Goal: Navigation & Orientation: Find specific page/section

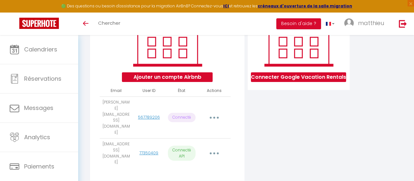
click at [213, 117] on icon "button" at bounding box center [214, 118] width 2 height 2
click at [188, 116] on p "Connecté" at bounding box center [182, 117] width 28 height 9
drag, startPoint x: 188, startPoint y: 115, endPoint x: 184, endPoint y: 116, distance: 4.2
click at [184, 116] on p "Connecté" at bounding box center [182, 117] width 28 height 9
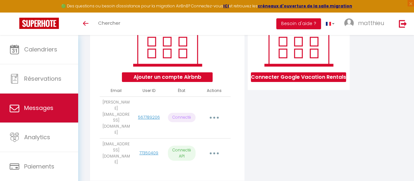
click at [36, 109] on span "Messages" at bounding box center [38, 108] width 29 height 8
select select "message"
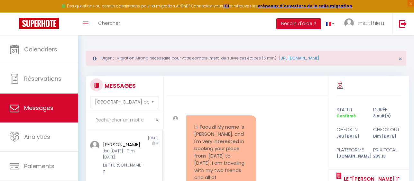
scroll to position [894, 0]
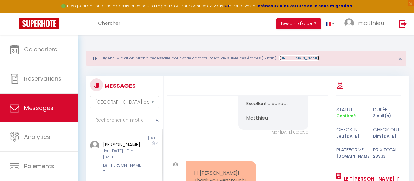
click at [305, 60] on link "[URL][DOMAIN_NAME]" at bounding box center [299, 57] width 40 height 5
click at [400, 59] on span "×" at bounding box center [400, 59] width 4 height 8
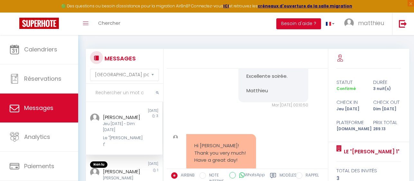
scroll to position [765, 0]
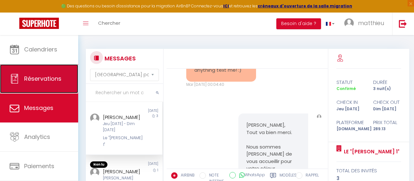
click at [40, 84] on link "Réservations" at bounding box center [39, 78] width 78 height 29
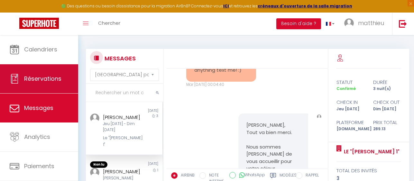
select select "not_cancelled"
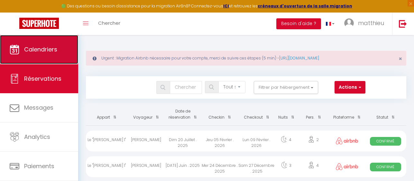
click at [38, 50] on span "Calendriers" at bounding box center [40, 49] width 33 height 8
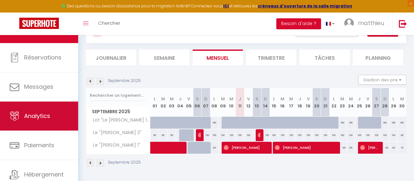
scroll to position [32, 0]
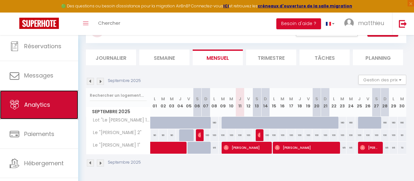
click at [45, 101] on span "Analytics" at bounding box center [37, 105] width 26 height 8
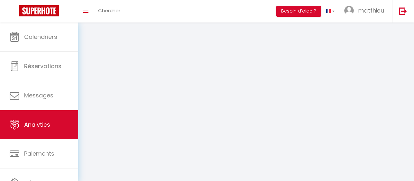
select select "2025"
select select "9"
